Goal: Find specific page/section: Locate a particular part of the current website

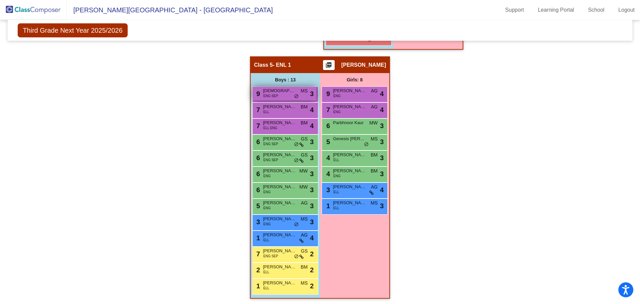
scroll to position [406, 0]
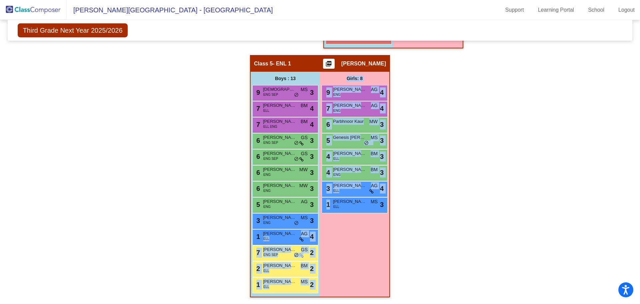
drag, startPoint x: 284, startPoint y: 236, endPoint x: 357, endPoint y: 235, distance: 73.1
click at [0, 0] on div "Boys : 13 9 [DEMOGRAPHIC_DATA][PERSON_NAME] ENG SEP MS lock do_not_disturb_alt …" at bounding box center [0, 0] width 0 height 0
click at [0, 0] on div "Girls: 8 9 [PERSON_NAME] ENG AG lock do_not_disturb_alt 4 7 [PERSON_NAME] ENG A…" at bounding box center [0, 0] width 0 height 0
drag, startPoint x: 272, startPoint y: 232, endPoint x: 341, endPoint y: 246, distance: 70.1
click at [0, 0] on div "Boys : 13 9 [DEMOGRAPHIC_DATA][PERSON_NAME] ENG SEP MS lock do_not_disturb_alt …" at bounding box center [0, 0] width 0 height 0
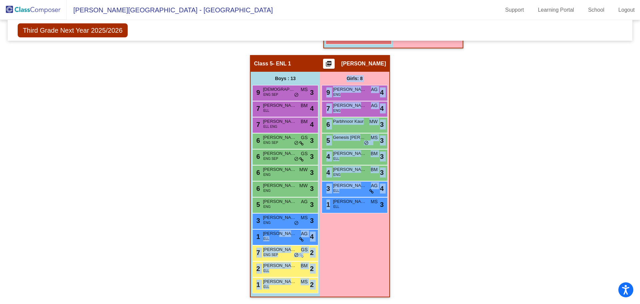
drag, startPoint x: 341, startPoint y: 246, endPoint x: 345, endPoint y: 245, distance: 4.5
click at [0, 0] on div "Girls: 8 9 [PERSON_NAME] ENG AG lock do_not_disturb_alt 4 7 [PERSON_NAME] ENG A…" at bounding box center [0, 0] width 0 height 0
click at [282, 234] on span "[PERSON_NAME]" at bounding box center [279, 233] width 33 height 7
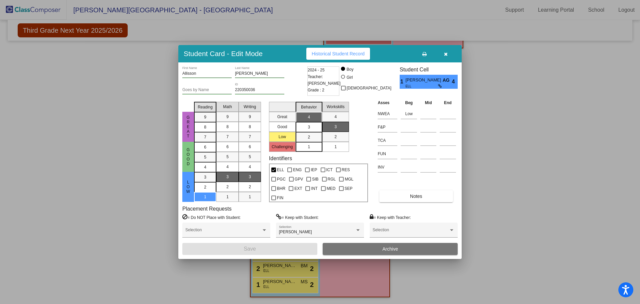
click at [445, 54] on icon "button" at bounding box center [446, 54] width 4 height 5
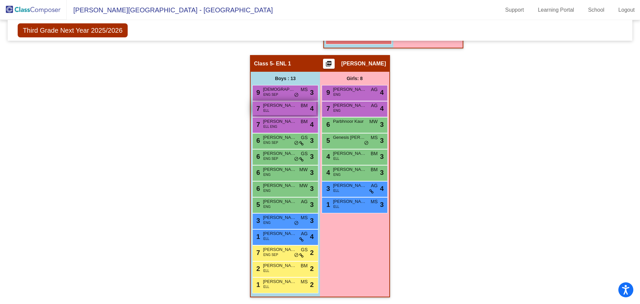
click at [283, 112] on div "7 [PERSON_NAME] [PERSON_NAME] lock do_not_disturb_alt 4" at bounding box center [285, 108] width 64 height 14
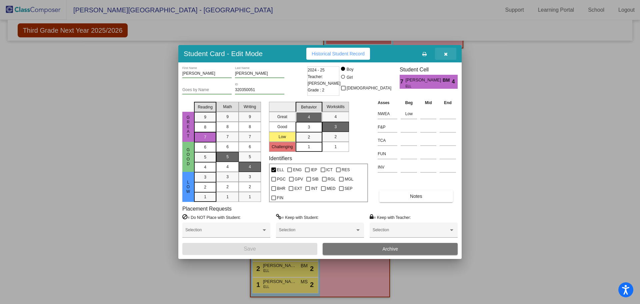
click at [446, 53] on icon "button" at bounding box center [446, 54] width 4 height 5
